Goal: Task Accomplishment & Management: Use online tool/utility

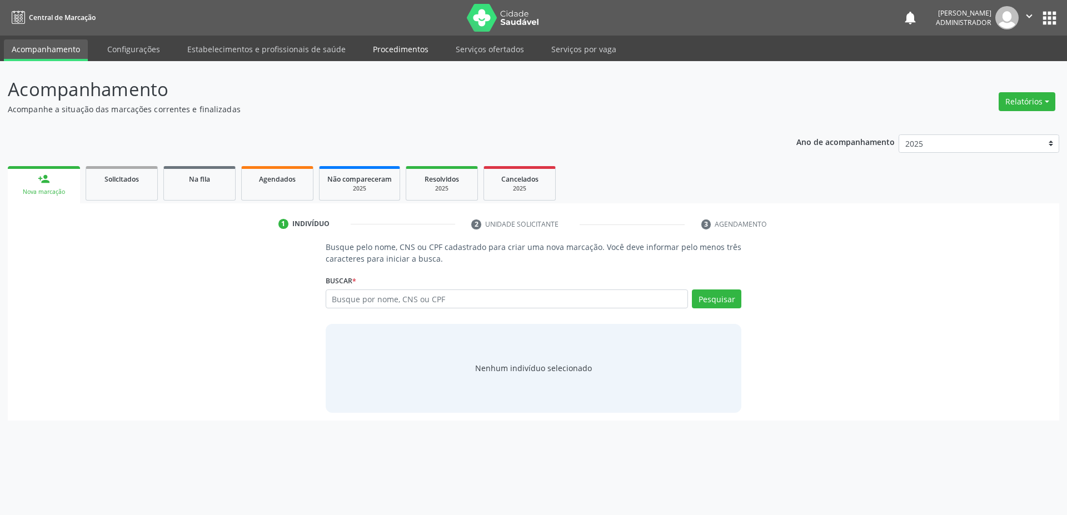
drag, startPoint x: 389, startPoint y: 50, endPoint x: 414, endPoint y: 46, distance: 25.4
click at [389, 50] on link "Procedimentos" at bounding box center [400, 48] width 71 height 19
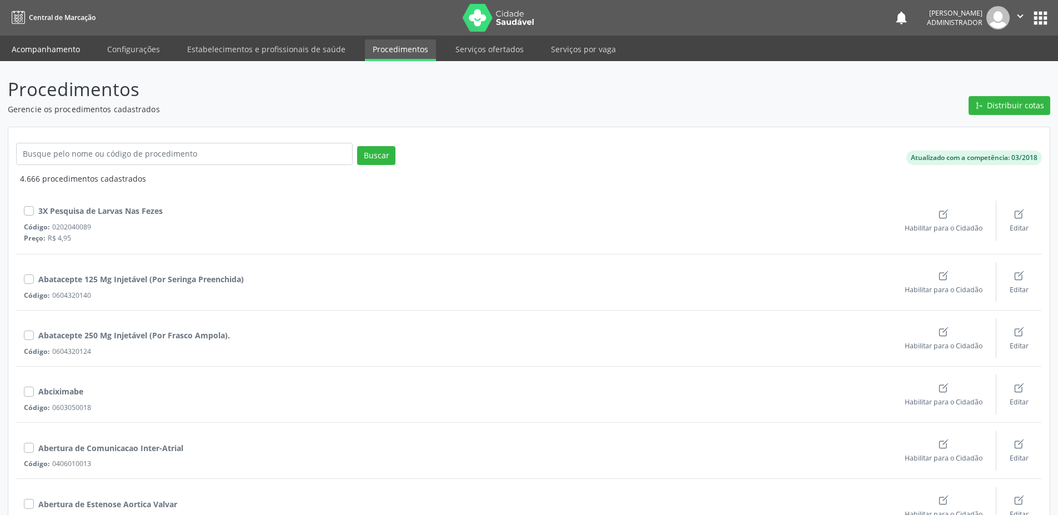
click at [70, 43] on link "Acompanhamento" at bounding box center [46, 48] width 84 height 19
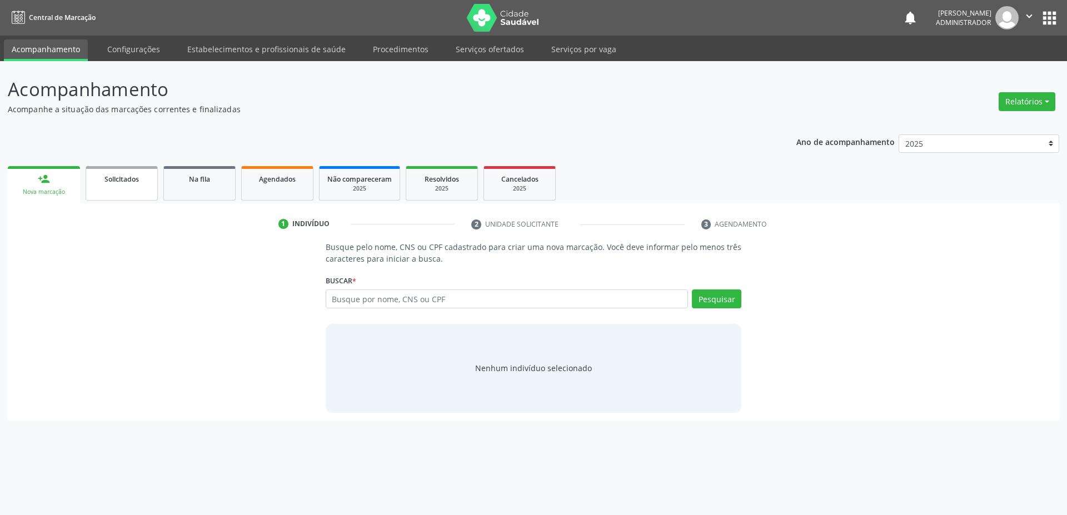
click at [131, 185] on link "Solicitados" at bounding box center [122, 183] width 72 height 34
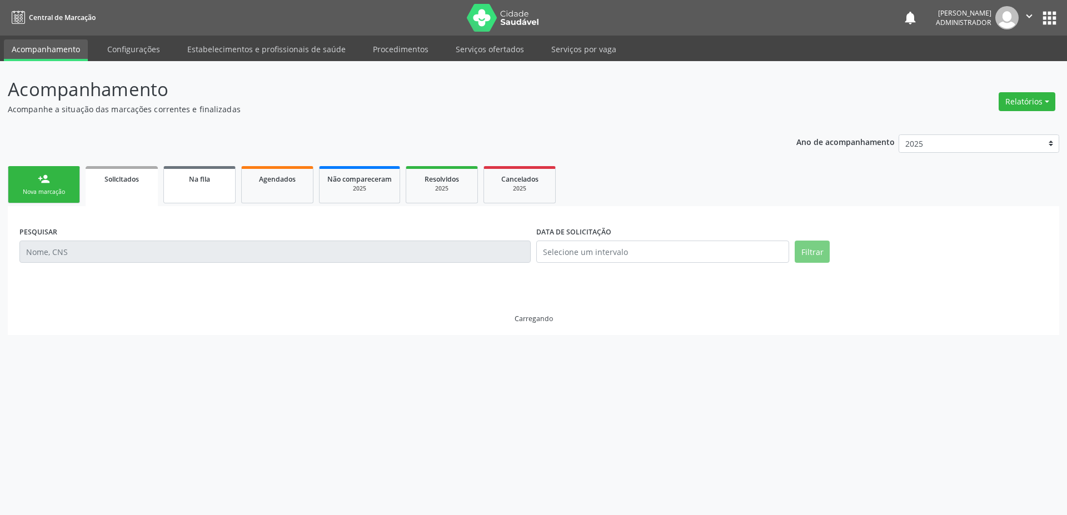
click at [196, 178] on span "Na fila" at bounding box center [199, 178] width 21 height 9
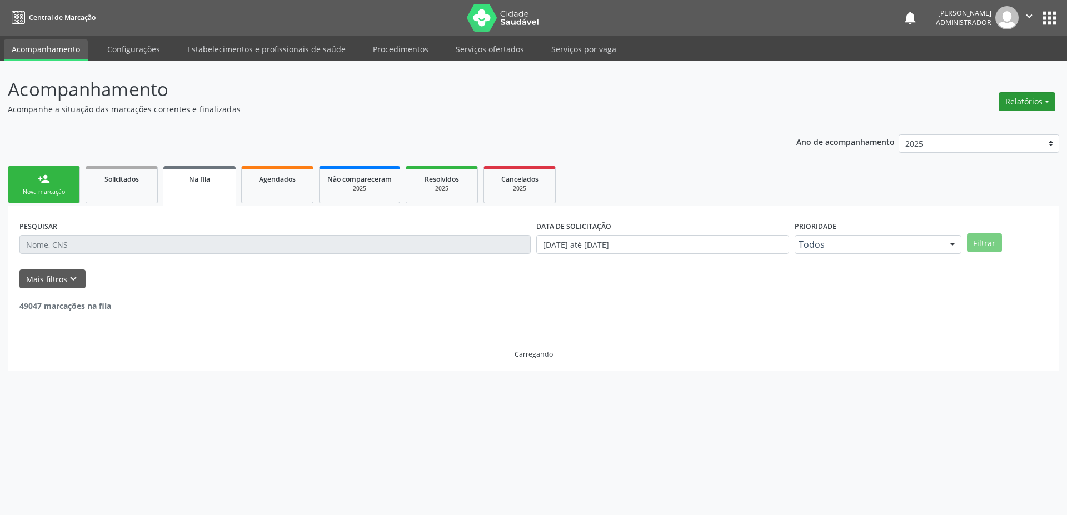
click at [1029, 110] on button "Relatórios" at bounding box center [1026, 101] width 57 height 19
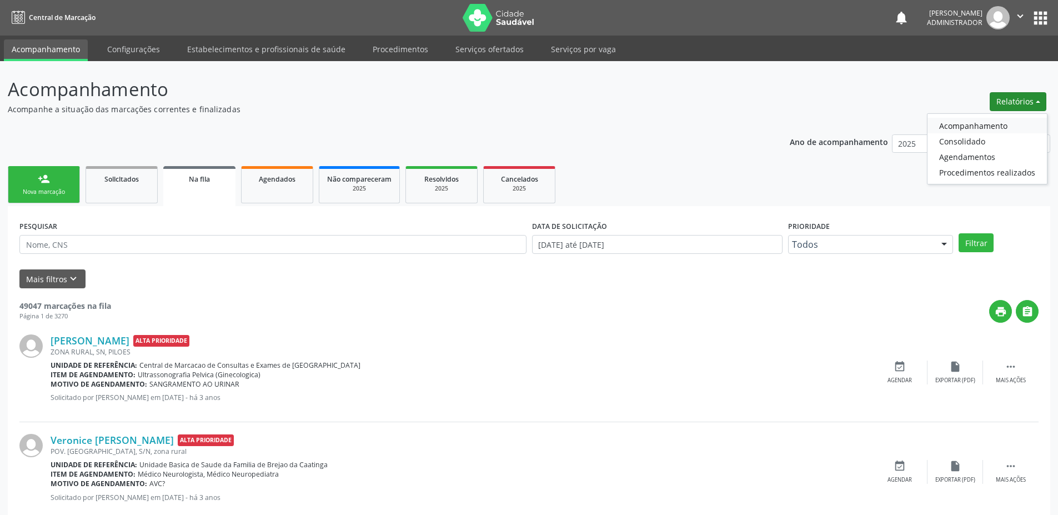
click at [974, 127] on link "Acompanhamento" at bounding box center [987, 126] width 119 height 16
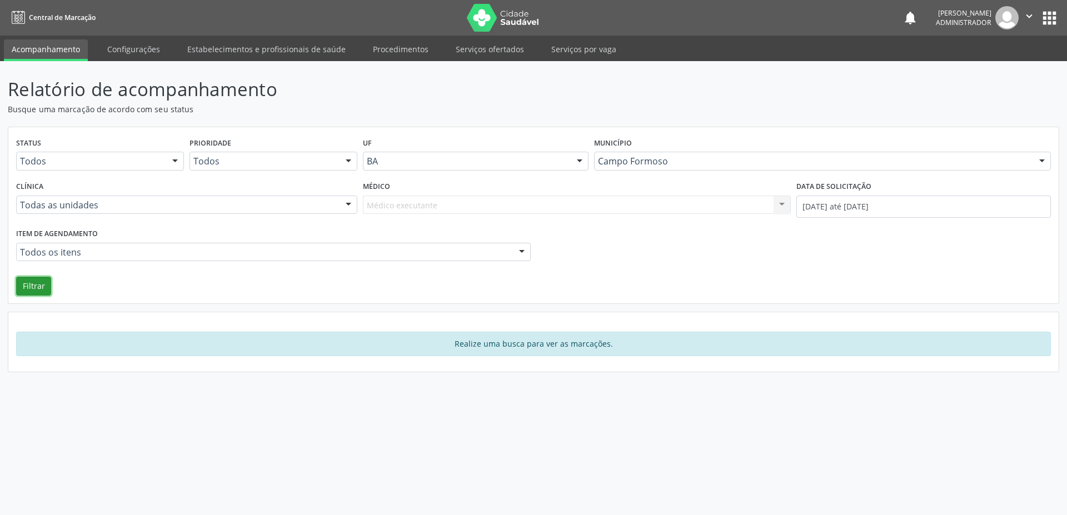
click at [41, 292] on button "Filtrar" at bounding box center [33, 286] width 35 height 19
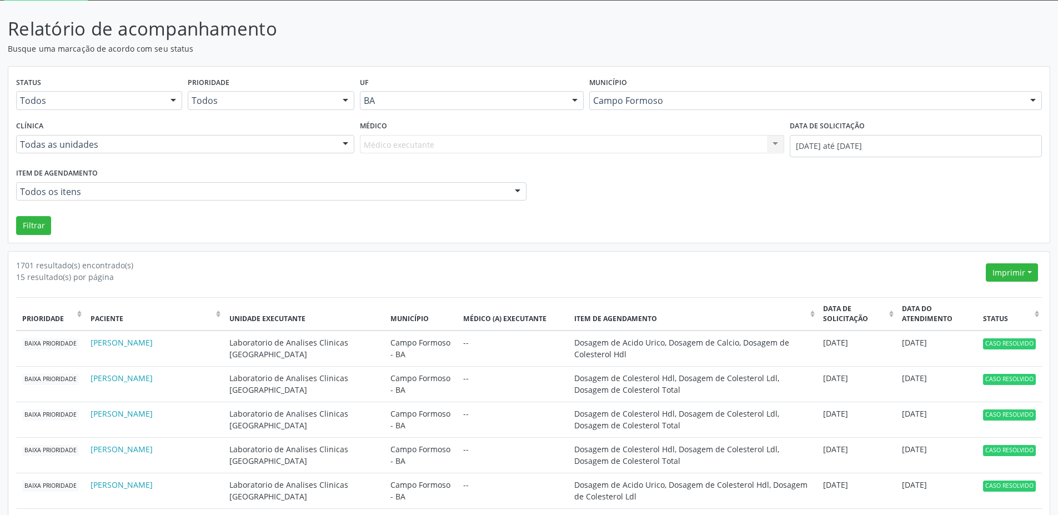
scroll to position [59, 0]
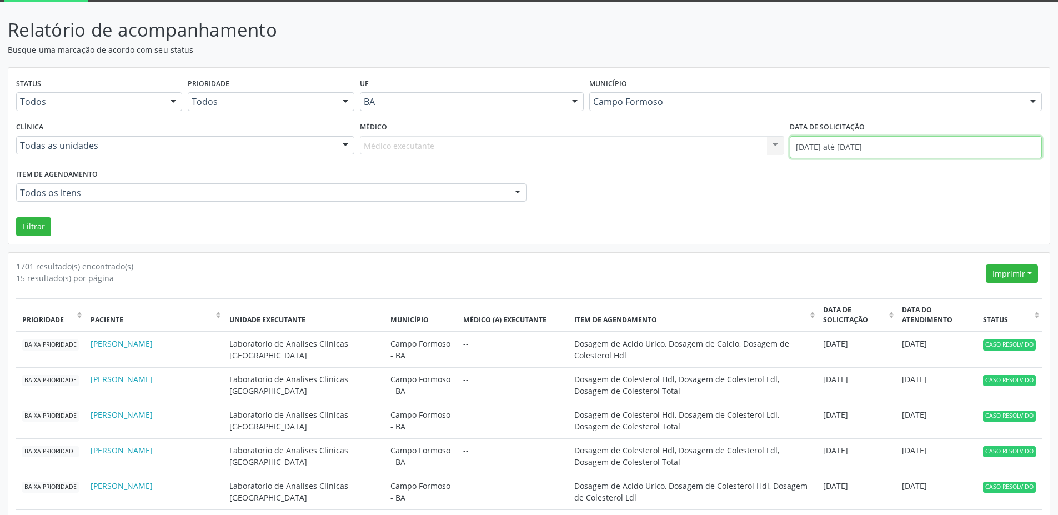
click at [923, 147] on input "[DATE] até [DATE]" at bounding box center [916, 147] width 252 height 22
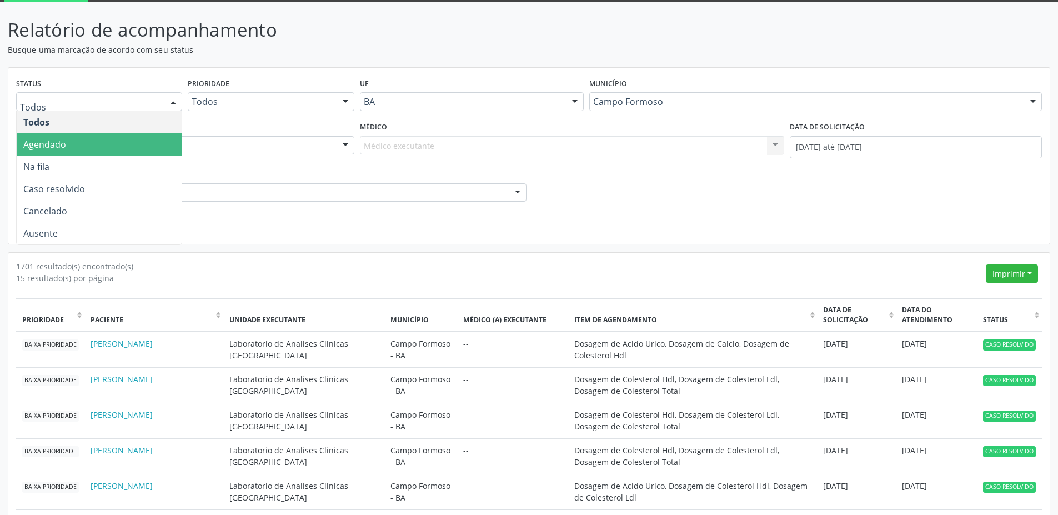
drag, startPoint x: 86, startPoint y: 148, endPoint x: 92, endPoint y: 147, distance: 5.7
click at [86, 148] on span "Agendado" at bounding box center [99, 144] width 165 height 22
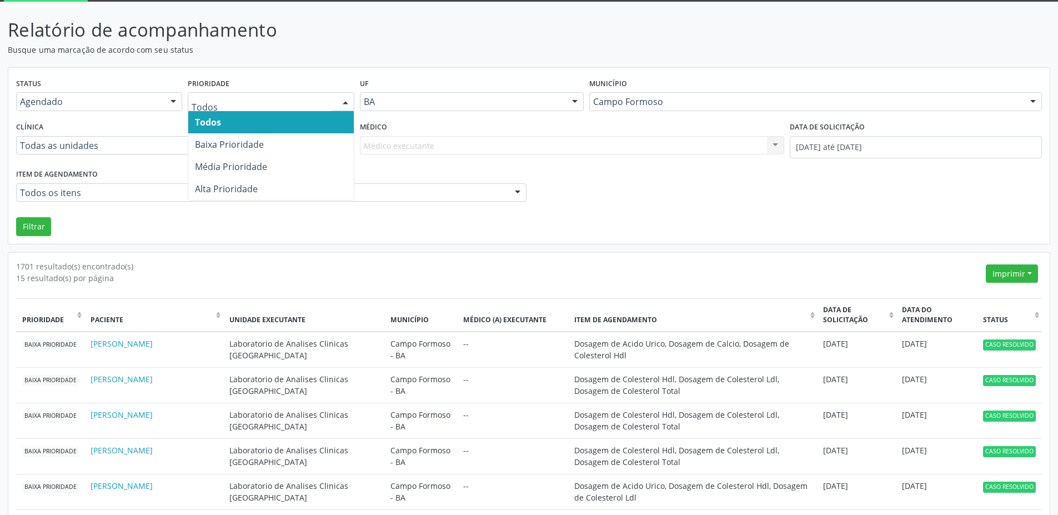
click at [231, 122] on span "Todos" at bounding box center [270, 122] width 165 height 22
